Goal: Find specific page/section: Find specific page/section

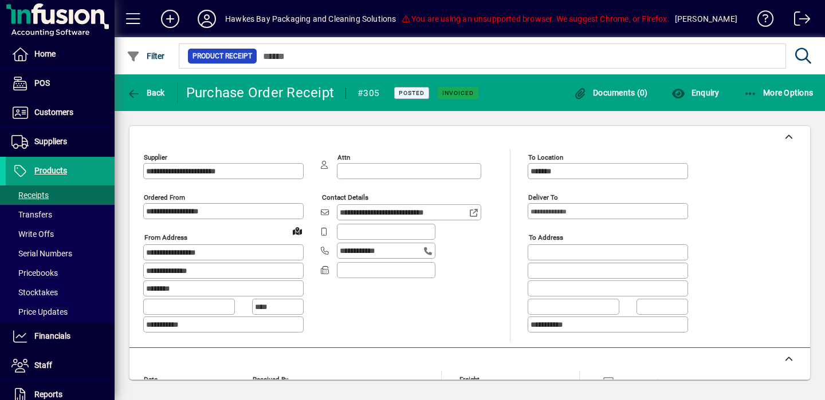
scroll to position [209, 0]
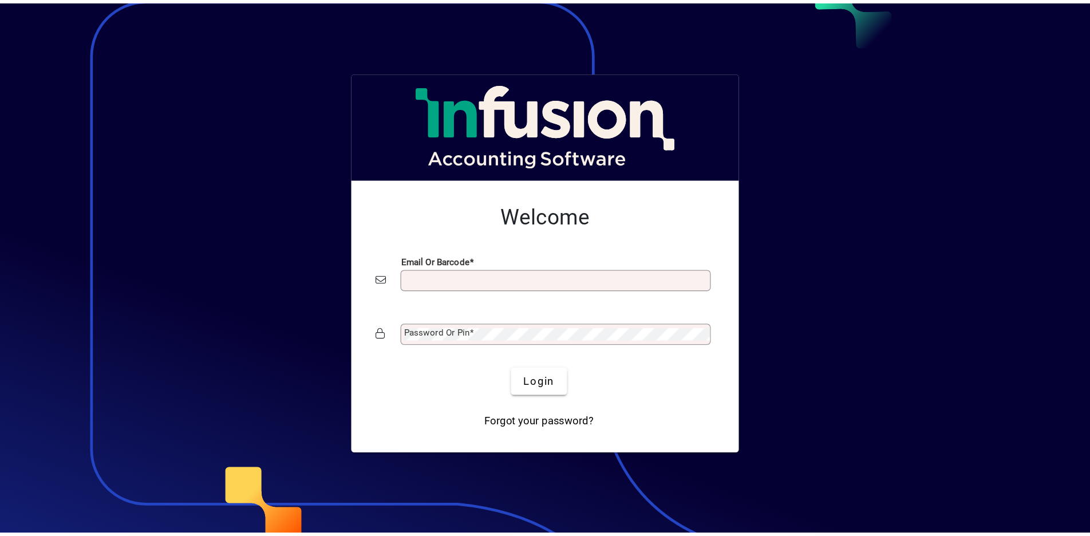
scroll to position [2, 0]
